Goal: Task Accomplishment & Management: Manage account settings

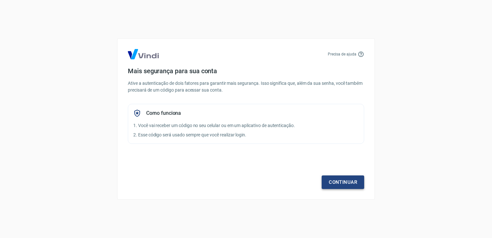
click at [343, 183] on link "Continuar" at bounding box center [343, 182] width 42 height 14
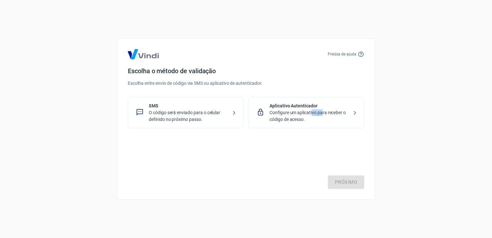
drag, startPoint x: 312, startPoint y: 110, endPoint x: 323, endPoint y: 109, distance: 11.0
click at [323, 109] on p "Configure um aplicativo para receber o código de acesso." at bounding box center [308, 116] width 79 height 14
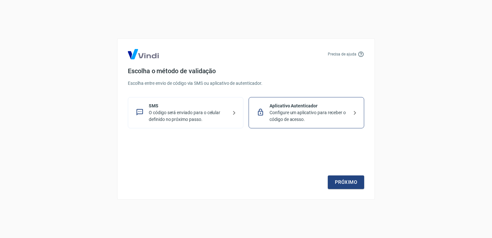
click at [179, 95] on div "Escolha o método de validação Escolha entre envio de código via SMS ou aplicati…" at bounding box center [246, 97] width 236 height 61
click at [179, 106] on p "SMS" at bounding box center [188, 105] width 79 height 7
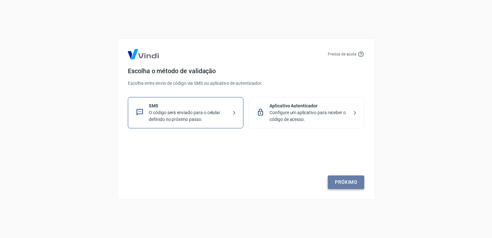
click at [357, 183] on link "Próximo" at bounding box center [346, 182] width 36 height 14
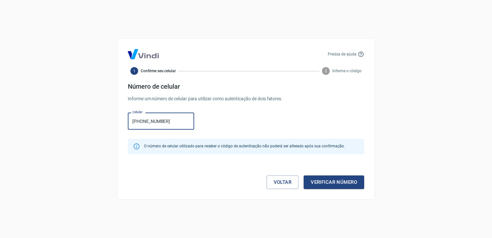
type input "[PHONE_NUMBER]"
click at [304, 175] on button "Verificar número" at bounding box center [334, 182] width 61 height 14
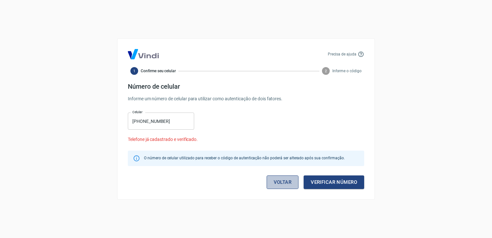
click at [282, 180] on link "Voltar" at bounding box center [283, 182] width 32 height 14
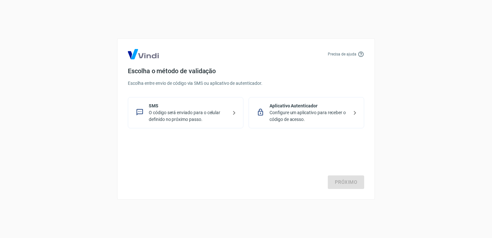
click at [312, 115] on p "Configure um aplicativo para receber o código de acesso." at bounding box center [308, 116] width 79 height 14
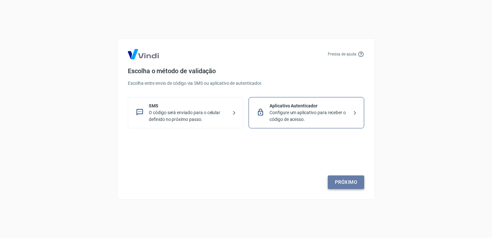
click at [340, 181] on link "Próximo" at bounding box center [346, 182] width 36 height 14
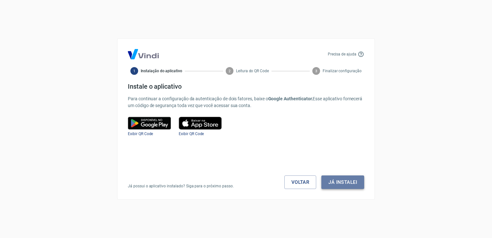
click at [356, 181] on button "Já instalei" at bounding box center [342, 182] width 43 height 14
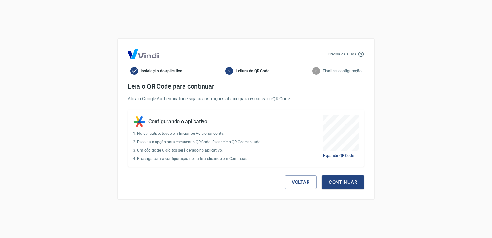
click at [356, 181] on button "Continuar" at bounding box center [343, 182] width 42 height 14
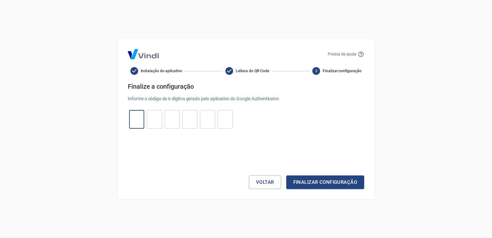
click at [134, 121] on input "tel" at bounding box center [136, 119] width 15 height 14
type input "0"
type input "2"
type input "1"
type input "6"
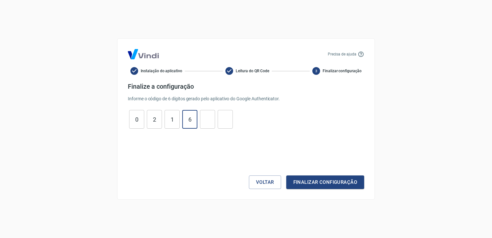
type input "7"
type input "5"
click at [286, 175] on button "Finalizar configuração" at bounding box center [325, 182] width 78 height 14
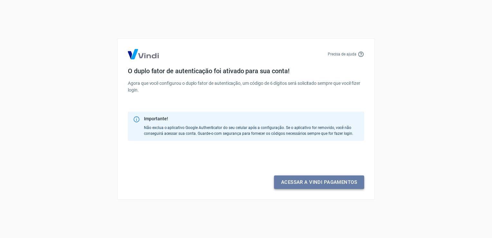
click at [304, 178] on link "Acessar a Vindi pagamentos" at bounding box center [319, 182] width 90 height 14
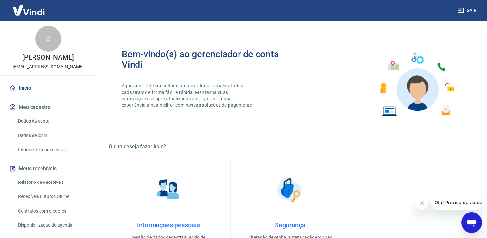
scroll to position [86, 0]
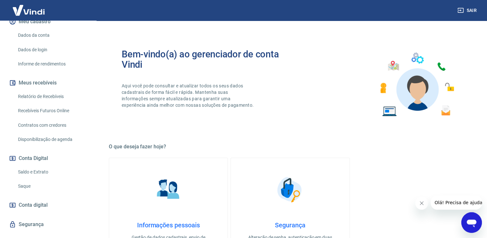
click at [54, 103] on link "Relatório de Recebíveis" at bounding box center [51, 96] width 73 height 13
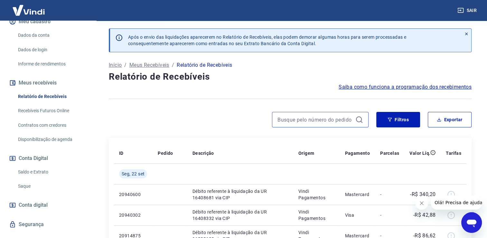
click at [321, 118] on input at bounding box center [314, 120] width 75 height 10
drag, startPoint x: 412, startPoint y: 120, endPoint x: 235, endPoint y: 129, distance: 177.3
click at [412, 120] on button "Filtros" at bounding box center [398, 119] width 44 height 15
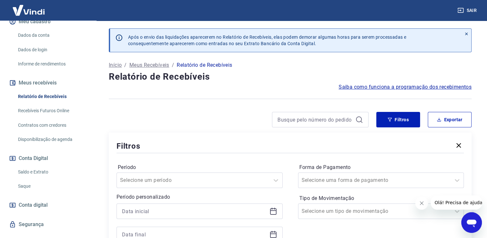
click at [459, 146] on icon "button" at bounding box center [458, 145] width 5 height 5
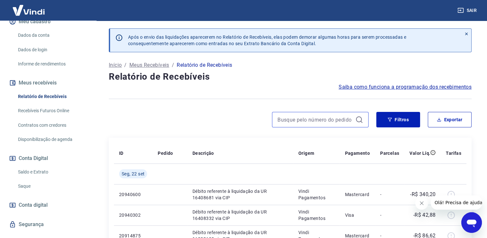
click at [324, 120] on input at bounding box center [314, 120] width 75 height 10
paste input "747814520"
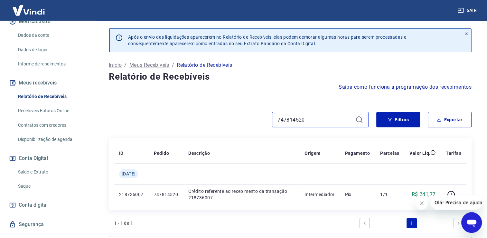
paste input "[URL][DOMAIN_NAME]"
click at [333, 118] on input "747814520[URL][DOMAIN_NAME]" at bounding box center [314, 120] width 75 height 10
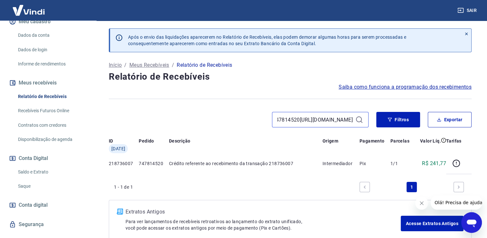
click at [333, 118] on input "747814520[URL][DOMAIN_NAME]" at bounding box center [314, 120] width 75 height 10
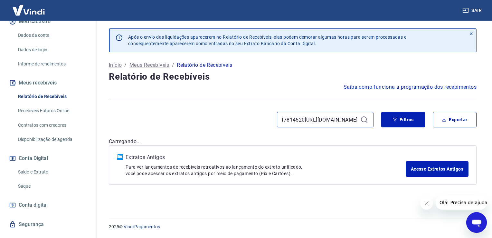
click at [333, 118] on input "747814520[URL][DOMAIN_NAME]" at bounding box center [319, 120] width 75 height 10
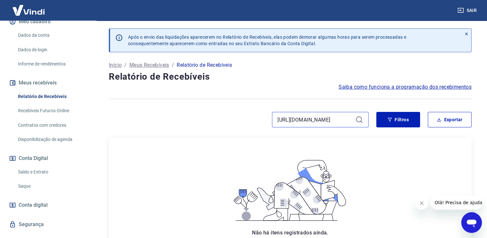
scroll to position [0, 50]
type input "[URL][DOMAIN_NAME]"
click at [355, 117] on icon at bounding box center [359, 120] width 8 height 8
click at [346, 118] on input "[URL][DOMAIN_NAME]" at bounding box center [314, 120] width 75 height 10
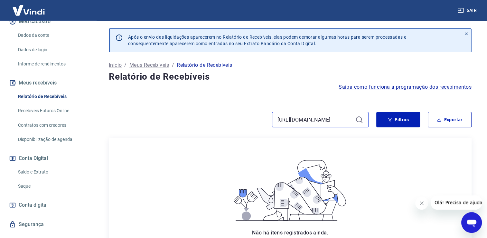
click at [346, 118] on input "[URL][DOMAIN_NAME]" at bounding box center [314, 120] width 75 height 10
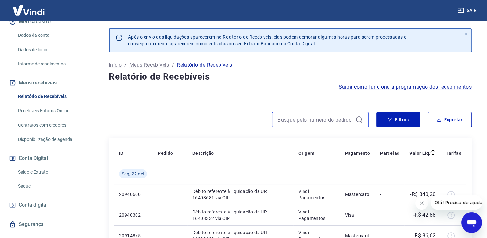
paste input "218736007"
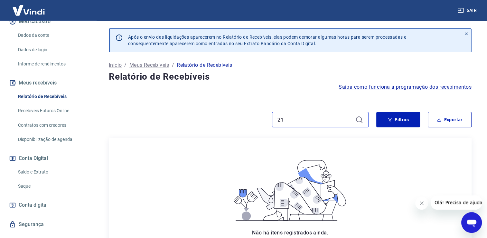
type input "2"
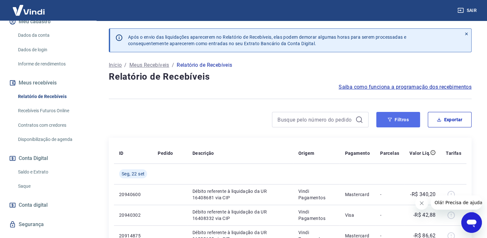
click at [398, 126] on button "Filtros" at bounding box center [398, 119] width 44 height 15
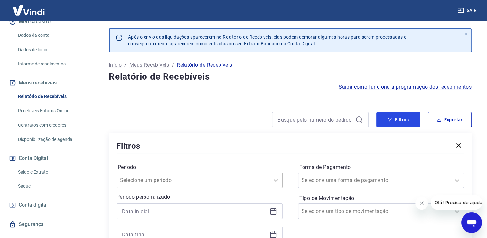
scroll to position [86, 0]
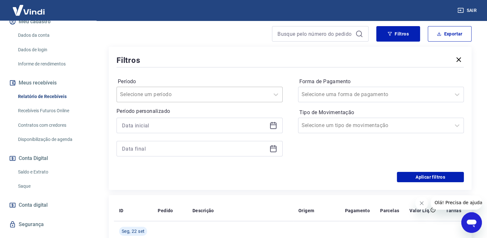
click at [147, 95] on input "Período" at bounding box center [152, 94] width 65 height 8
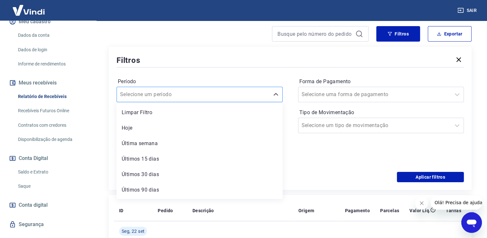
click at [147, 95] on input "Período" at bounding box center [152, 94] width 65 height 8
click at [458, 59] on icon "button" at bounding box center [458, 59] width 5 height 5
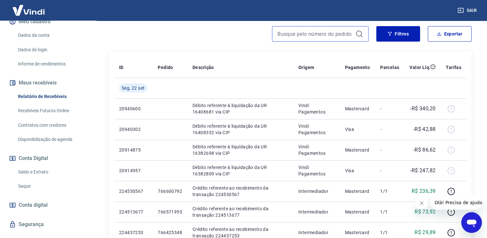
click at [291, 29] on input at bounding box center [314, 34] width 75 height 10
paste input "747814520"
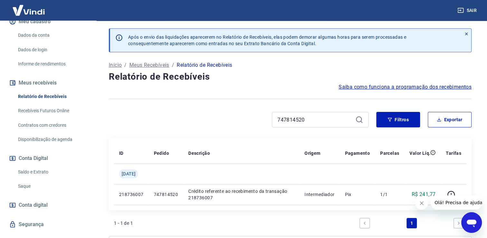
click at [420, 203] on icon "Fechar mensagem da empresa" at bounding box center [421, 202] width 5 height 5
drag, startPoint x: 327, startPoint y: 119, endPoint x: 191, endPoint y: 120, distance: 135.8
click at [203, 120] on div "747814520" at bounding box center [239, 119] width 260 height 15
type input "v"
drag, startPoint x: 285, startPoint y: 120, endPoint x: 230, endPoint y: 120, distance: 54.7
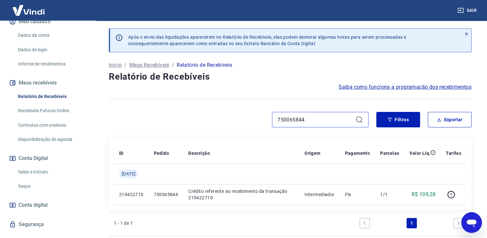
click at [231, 120] on div "750065844" at bounding box center [239, 119] width 260 height 15
paste input "47814520"
type input "747814520"
